Goal: Contribute content

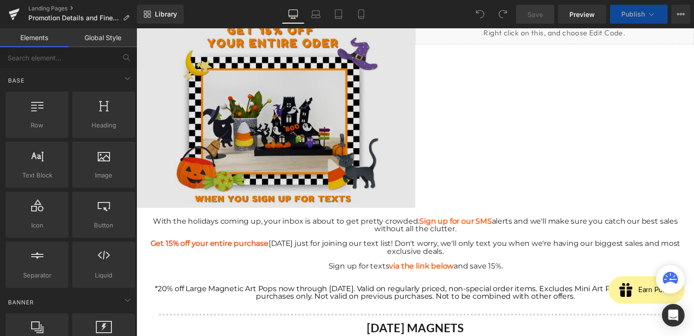
scroll to position [167, 0]
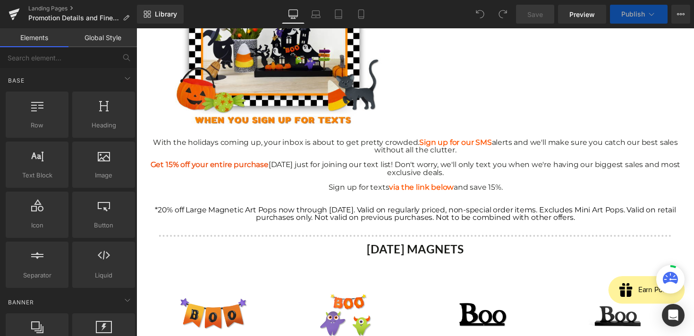
click at [339, 206] on div at bounding box center [422, 207] width 552 height 8
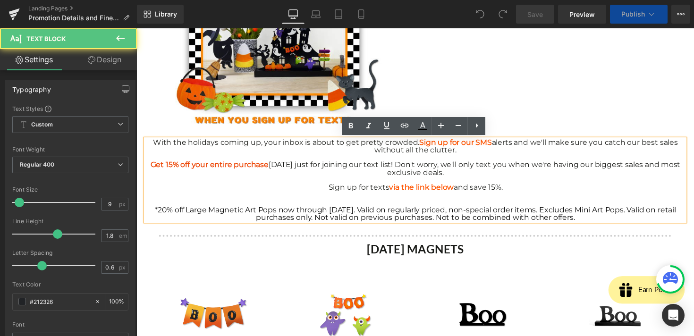
click at [390, 224] on span "*20% off Large Magnetic Art Pops now through [DATE]. Valid on regularly priced,…" at bounding box center [422, 218] width 534 height 17
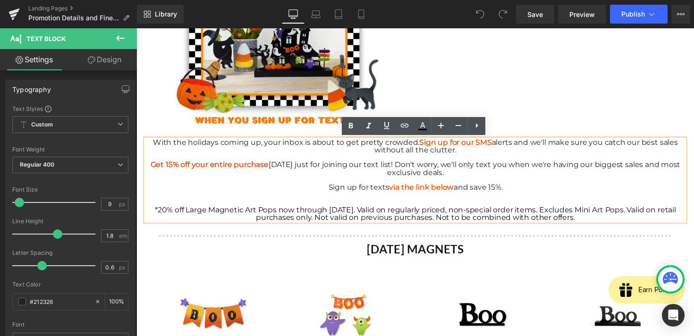
drag, startPoint x: 506, startPoint y: 205, endPoint x: 649, endPoint y: 223, distance: 143.3
click at [649, 223] on div "*20% off Large Magnetic Art Pops now through [DATE]. Valid on regularly priced,…" at bounding box center [422, 211] width 552 height 31
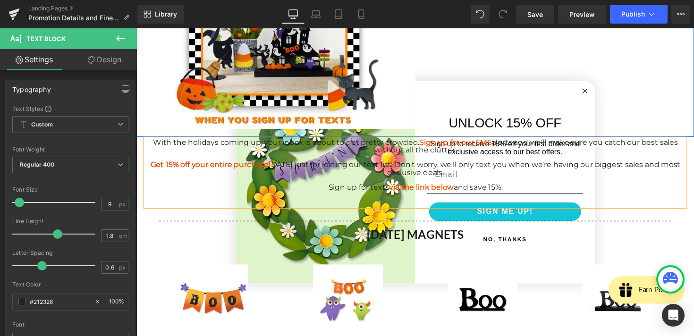
click at [597, 91] on div "Image Liquid Row" at bounding box center [423, 33] width 572 height 214
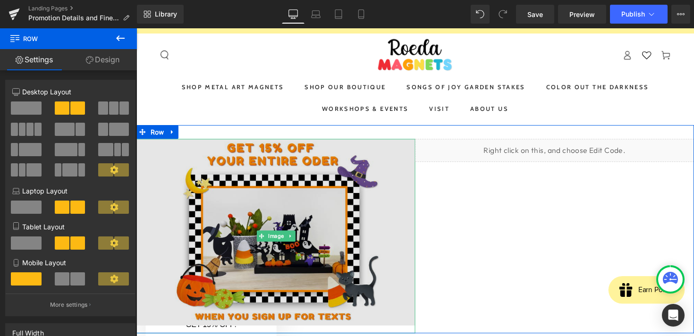
click at [284, 216] on img at bounding box center [280, 241] width 286 height 199
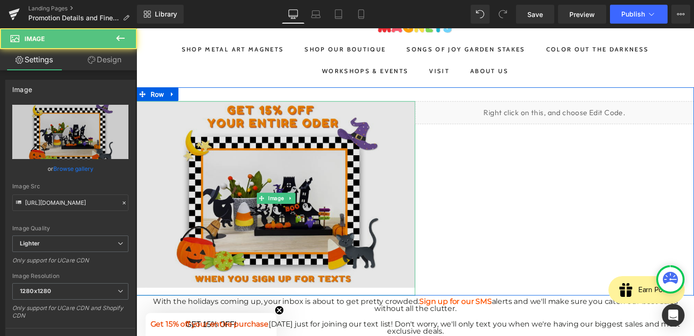
scroll to position [68, 0]
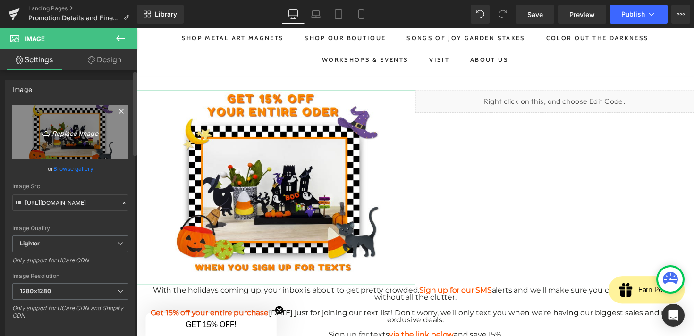
click at [60, 135] on icon "Replace Image" at bounding box center [71, 132] width 76 height 12
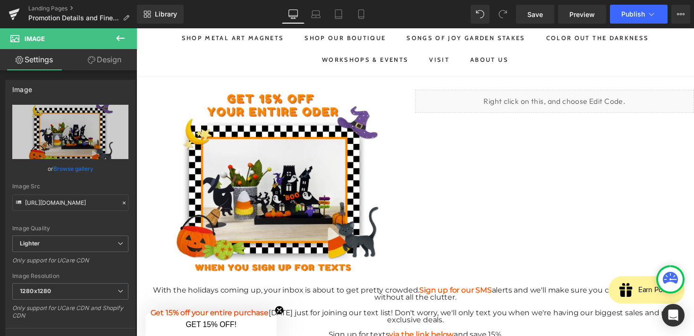
type input "C:\fakepath\Screenshot [DATE] 9.36.24 AM copy.png"
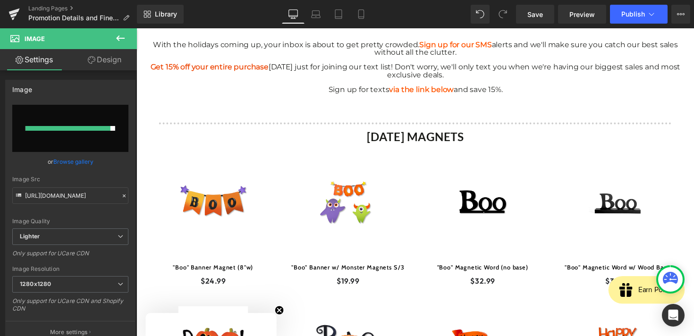
scroll to position [157, 0]
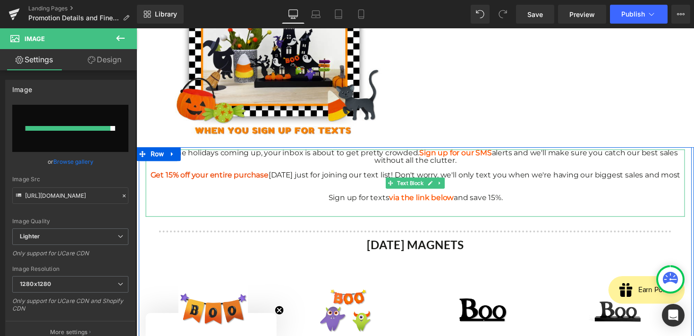
click at [456, 202] on strong "via the link below" at bounding box center [429, 201] width 66 height 9
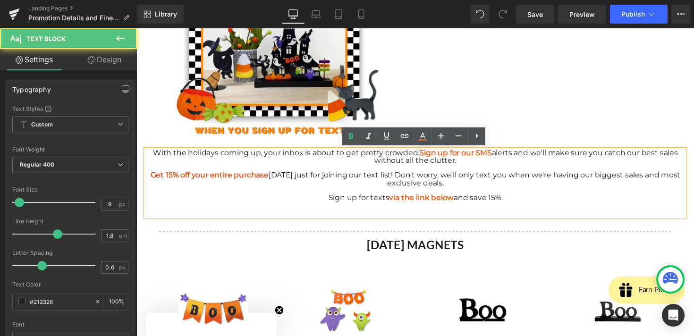
click at [454, 204] on strong "via the link below" at bounding box center [429, 201] width 66 height 9
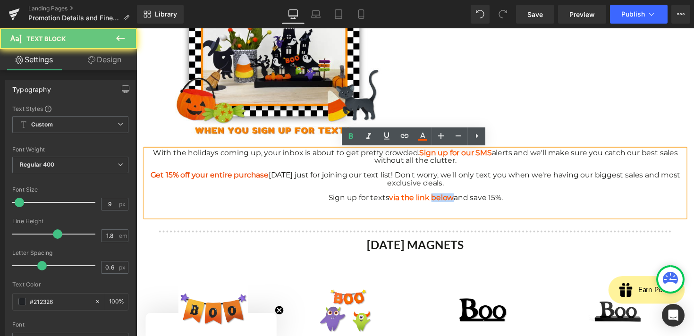
click at [454, 204] on strong "via the link below" at bounding box center [429, 201] width 66 height 9
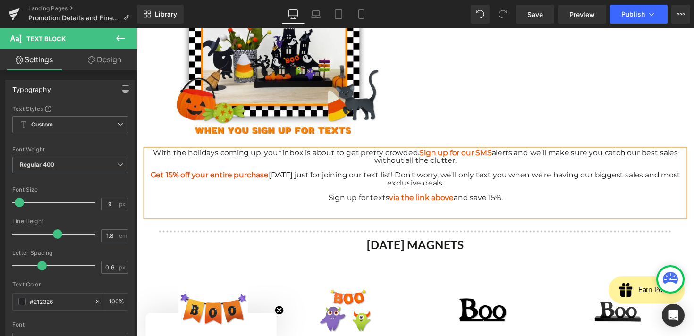
click at [546, 202] on div "Sign up for texts via the link above and save 15%." at bounding box center [422, 202] width 552 height 8
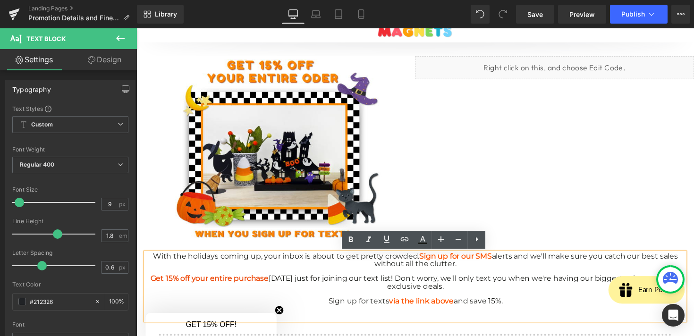
scroll to position [51, 0]
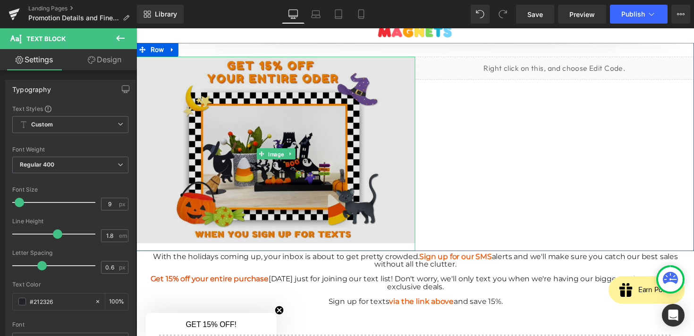
click at [284, 160] on span "Image" at bounding box center [280, 157] width 20 height 11
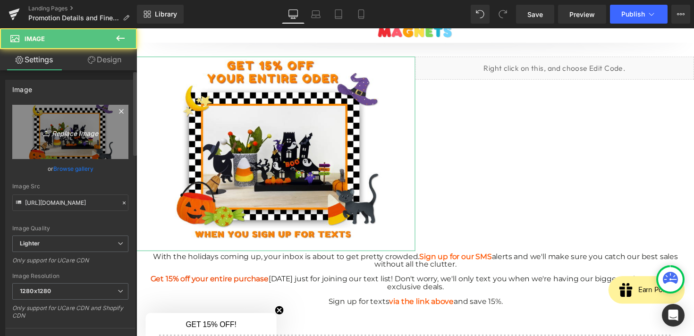
click at [63, 136] on icon "Replace Image" at bounding box center [71, 132] width 76 height 12
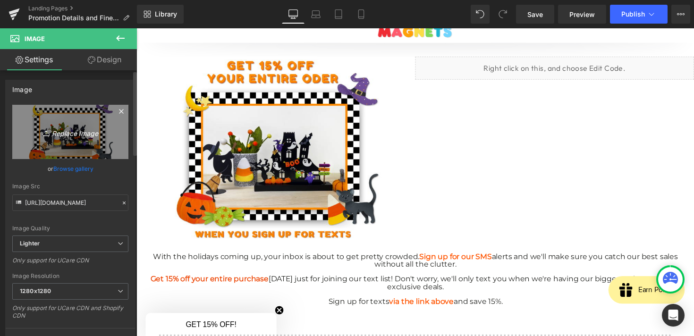
type input "C:\fakepath\Screenshot [DATE] 9.36.24 AM copy.png"
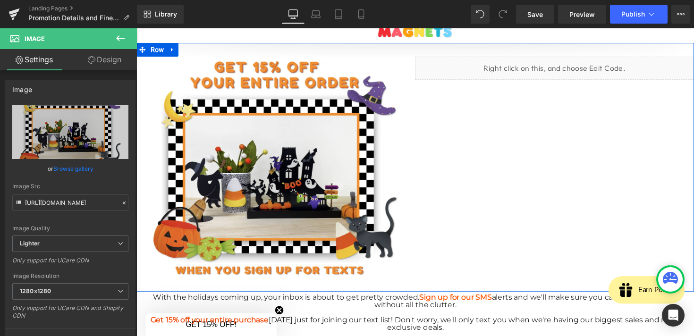
type input "[URL][DOMAIN_NAME]"
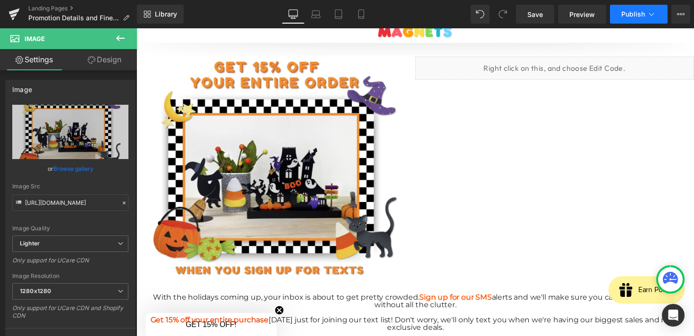
click at [617, 17] on button "Publish" at bounding box center [639, 14] width 58 height 19
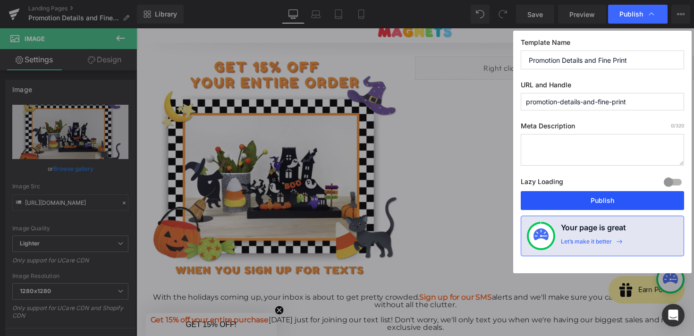
click at [574, 202] on button "Publish" at bounding box center [602, 200] width 163 height 19
